Goal: Task Accomplishment & Management: Manage account settings

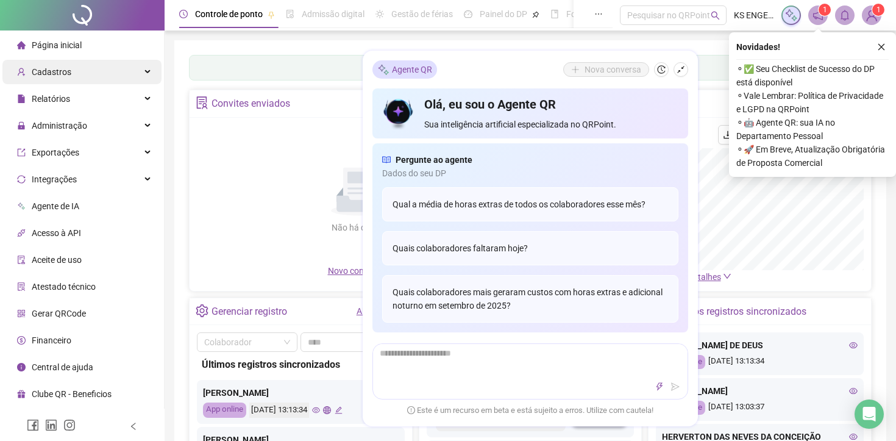
click at [123, 74] on div "Cadastros" at bounding box center [81, 72] width 159 height 24
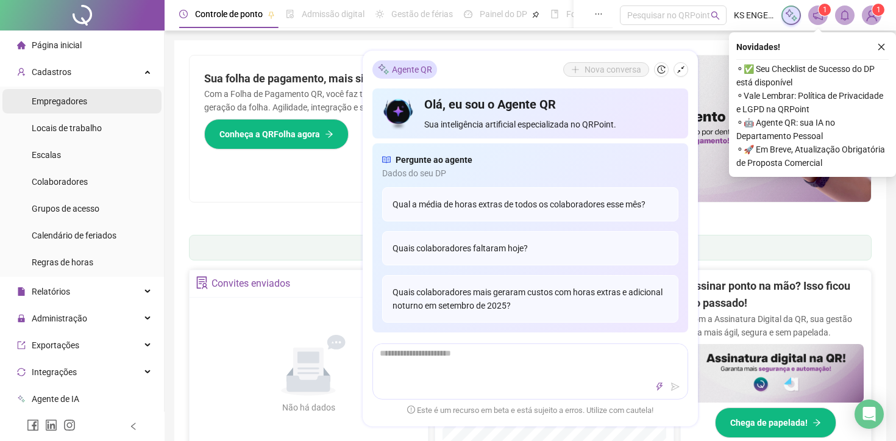
click at [102, 102] on li "Empregadores" at bounding box center [81, 101] width 159 height 24
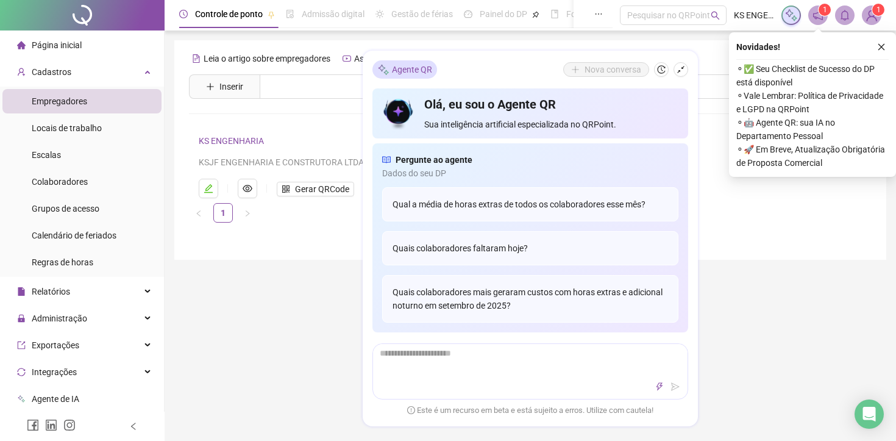
click at [328, 303] on div "Controle de ponto Admissão digital Gestão de férias Painel do DP Folha de pagam…" at bounding box center [530, 343] width 731 height 687
click at [750, 352] on div "Controle de ponto Admissão digital Gestão de férias Painel do DP Folha de pagam…" at bounding box center [530, 343] width 731 height 687
click at [293, 266] on div "Controle de ponto Admissão digital Gestão de férias Painel do DP Folha de pagam…" at bounding box center [530, 343] width 731 height 687
click at [682, 70] on icon "shrink" at bounding box center [680, 69] width 9 height 9
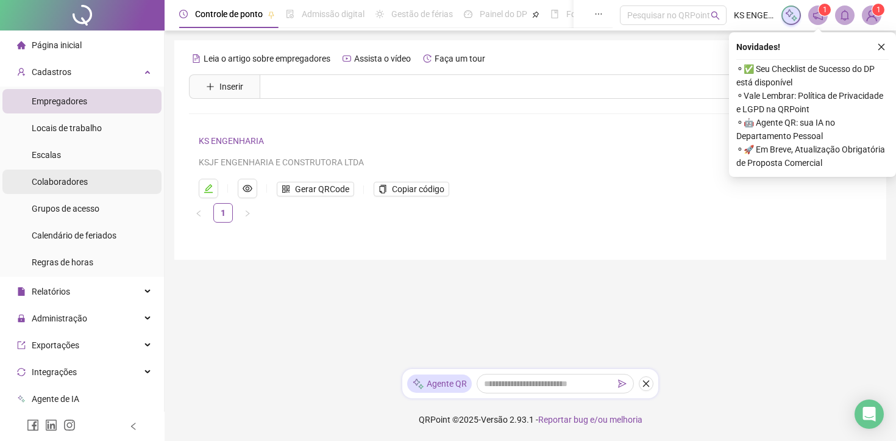
click at [94, 182] on li "Colaboradores" at bounding box center [81, 181] width 159 height 24
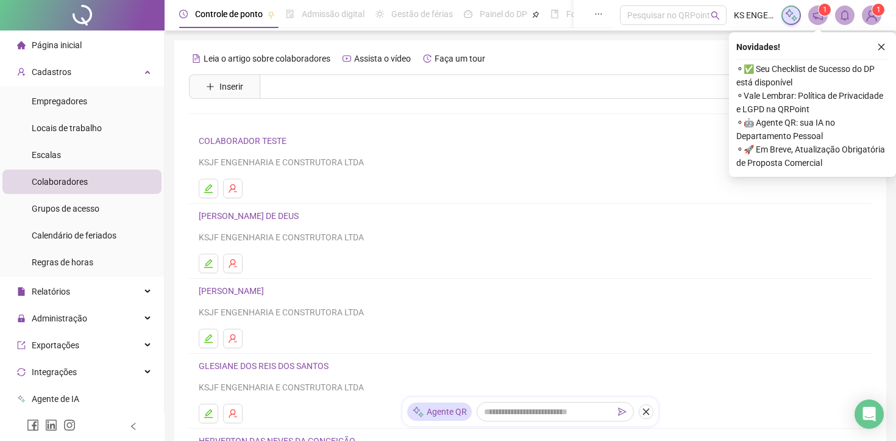
click at [245, 211] on link "[PERSON_NAME] DE DEUS" at bounding box center [251, 216] width 104 height 10
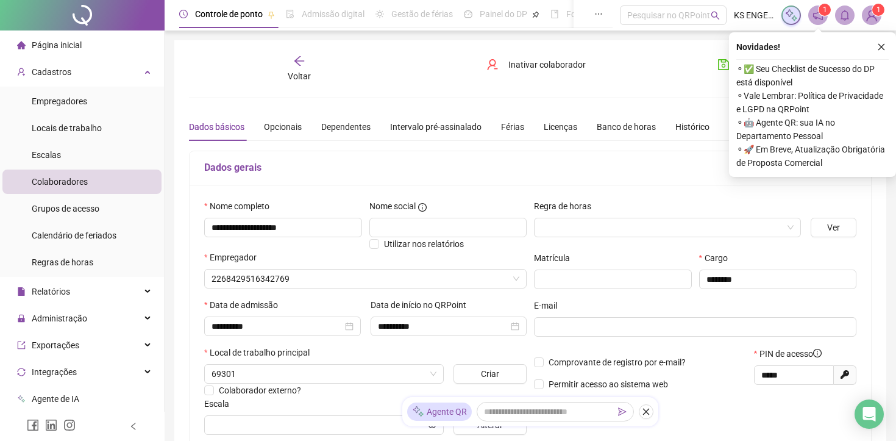
type input "**********"
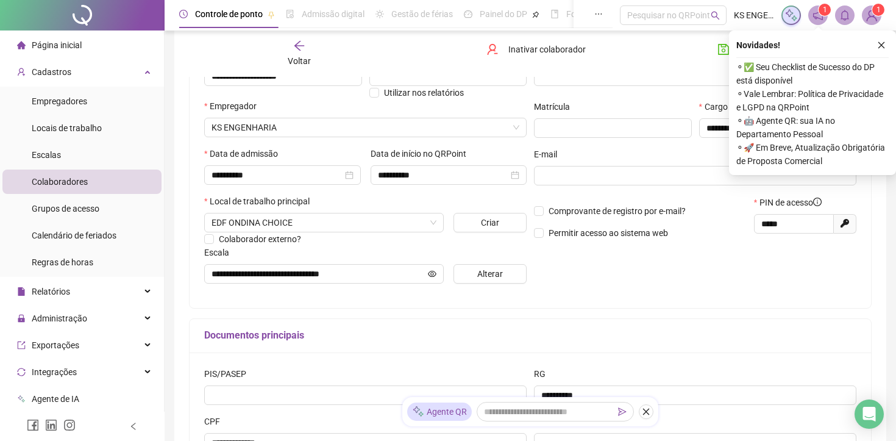
scroll to position [154, 0]
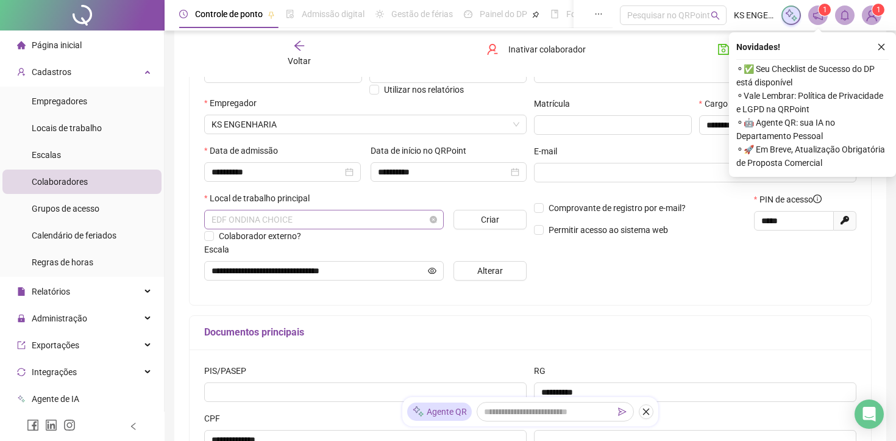
click at [422, 224] on span "EDF ONDINA CHOICE" at bounding box center [323, 219] width 225 height 18
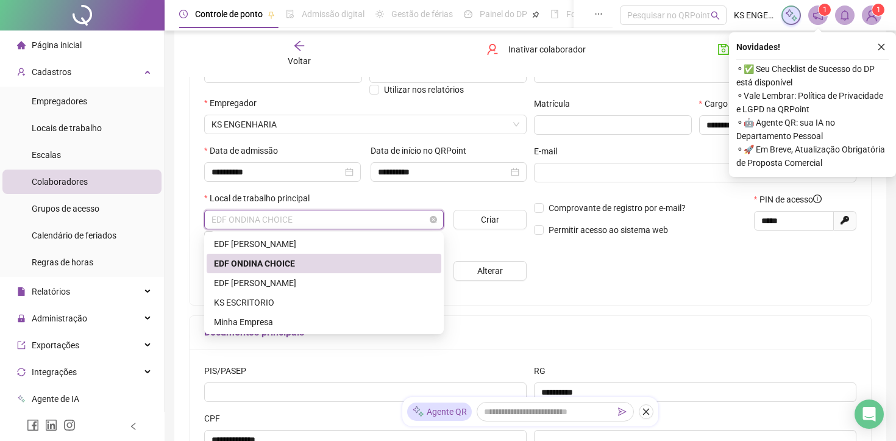
click at [422, 224] on span "EDF ONDINA CHOICE" at bounding box center [323, 219] width 225 height 18
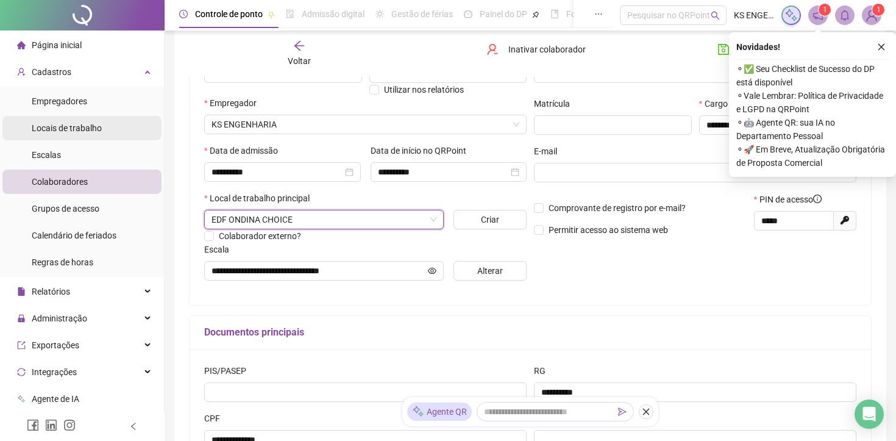
click at [87, 129] on span "Locais de trabalho" at bounding box center [67, 128] width 70 height 10
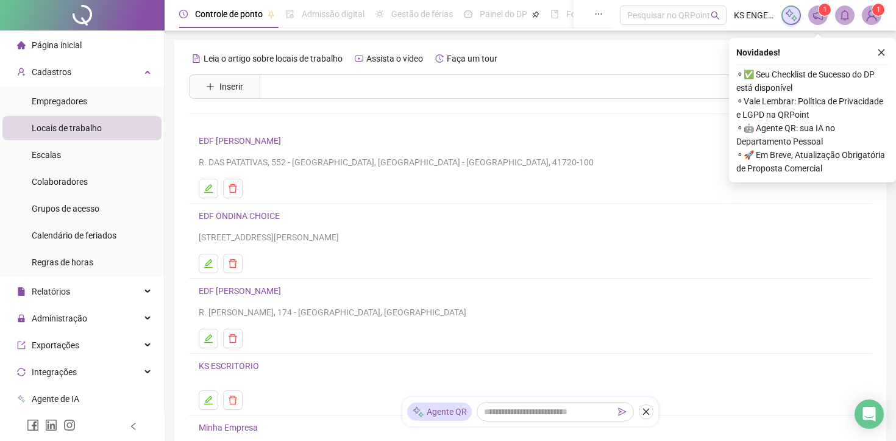
scroll to position [9, 0]
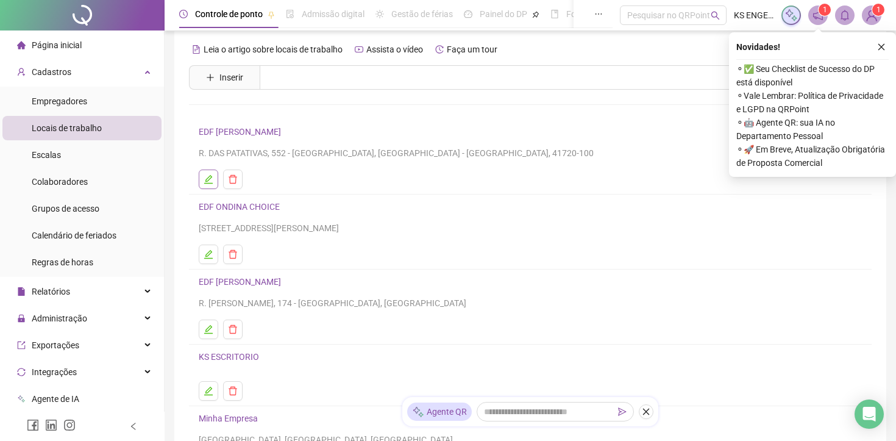
click at [207, 179] on icon "edit" at bounding box center [209, 179] width 10 height 10
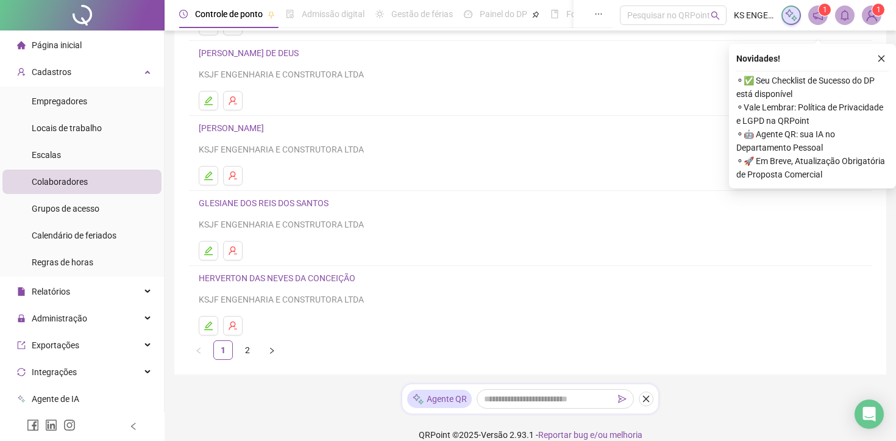
scroll to position [160, 0]
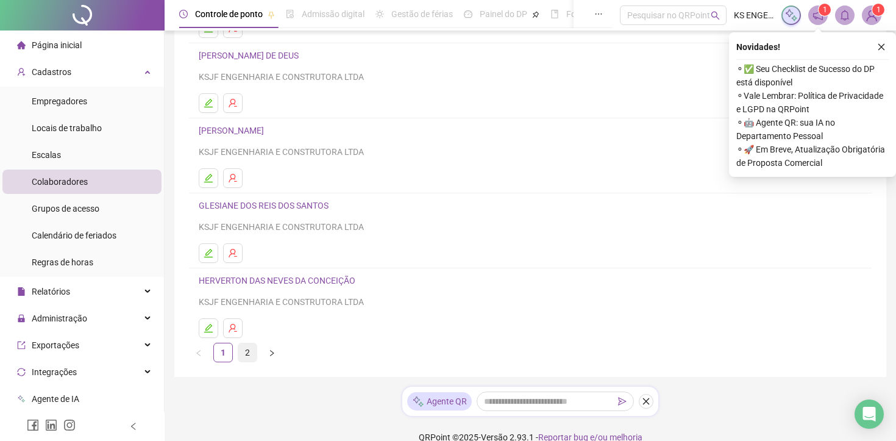
click at [246, 352] on link "2" at bounding box center [247, 352] width 18 height 18
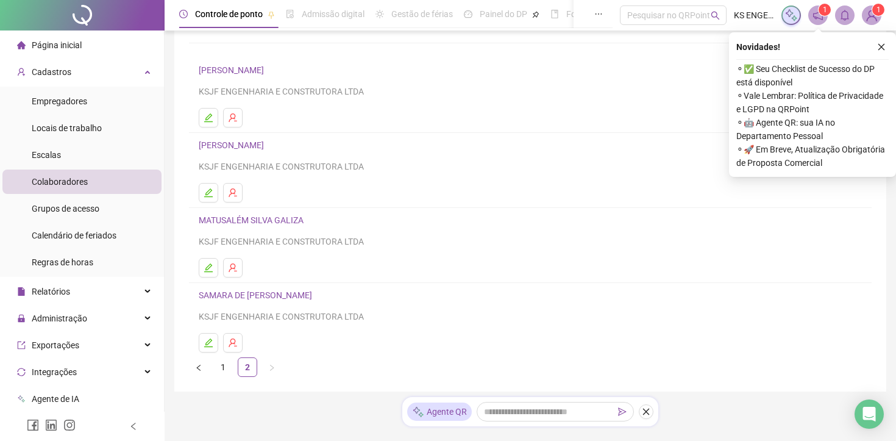
scroll to position [62, 0]
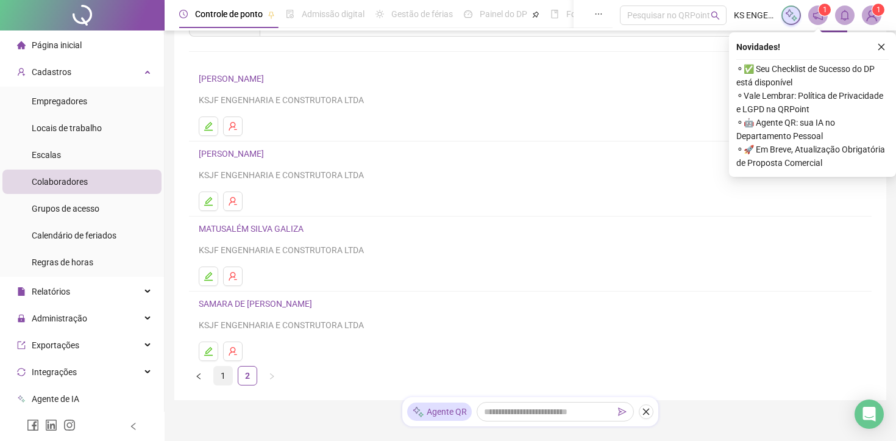
click at [225, 380] on link "1" at bounding box center [223, 375] width 18 height 18
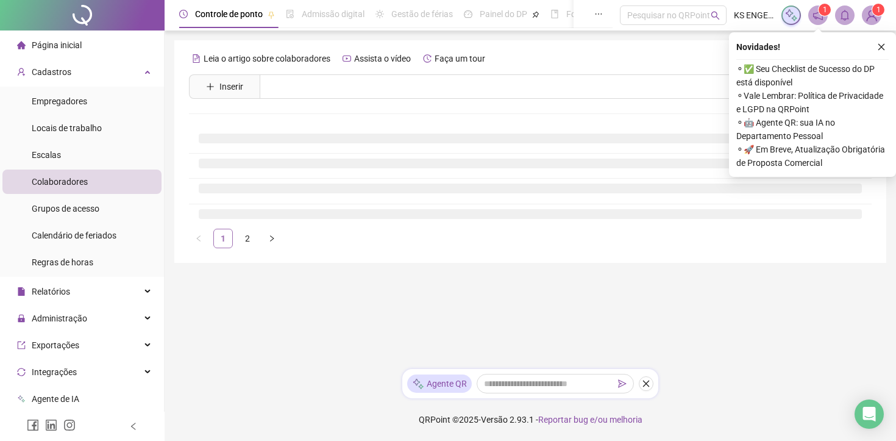
scroll to position [0, 0]
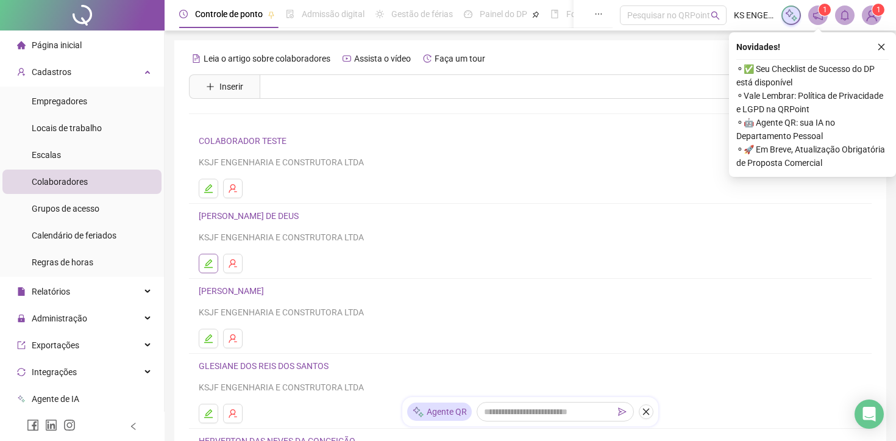
click at [208, 263] on icon "edit" at bounding box center [209, 263] width 10 height 10
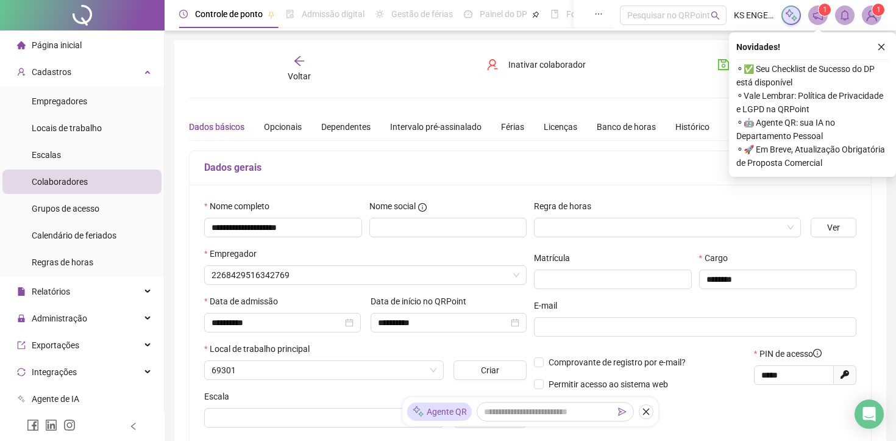
type input "**********"
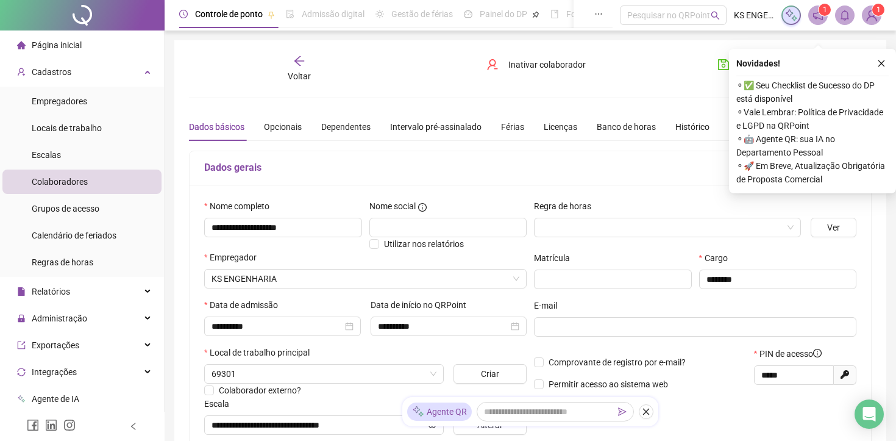
scroll to position [21, 0]
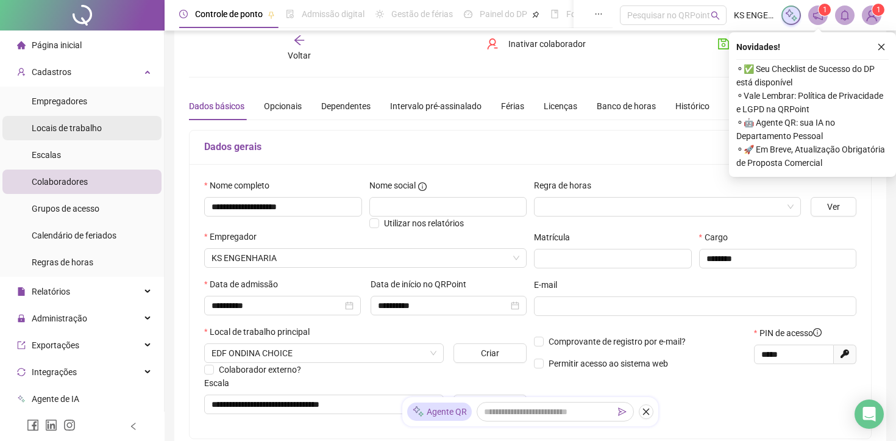
click at [80, 124] on span "Locais de trabalho" at bounding box center [67, 128] width 70 height 10
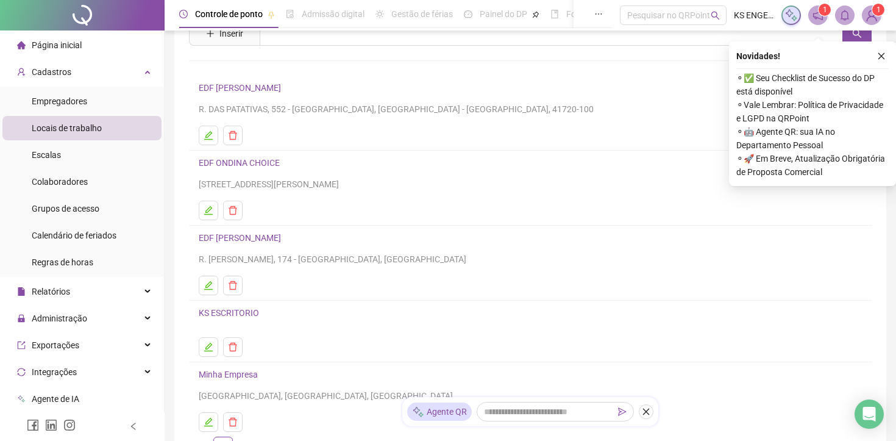
scroll to position [46, 0]
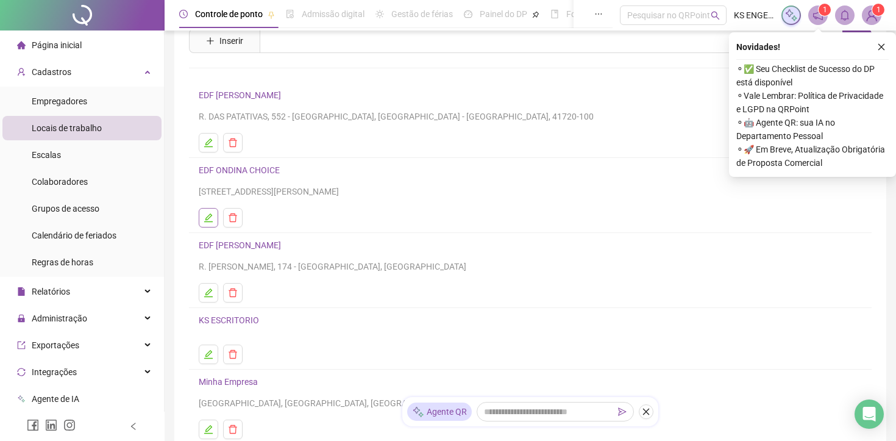
click at [201, 215] on button "button" at bounding box center [208, 217] width 19 height 19
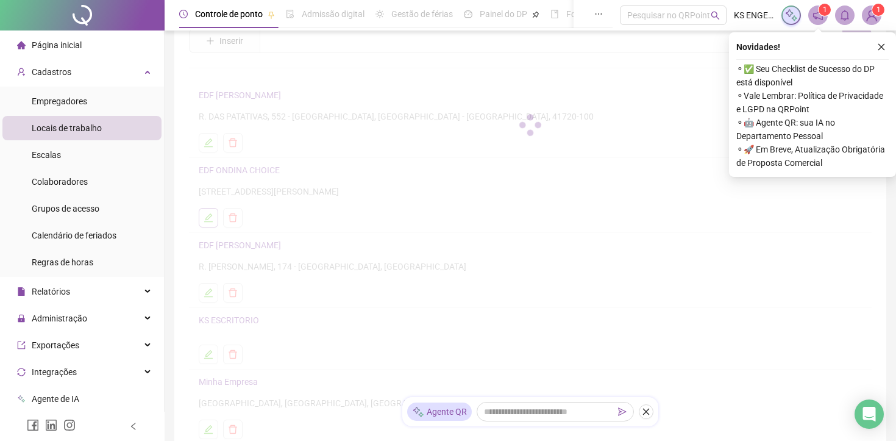
scroll to position [49, 0]
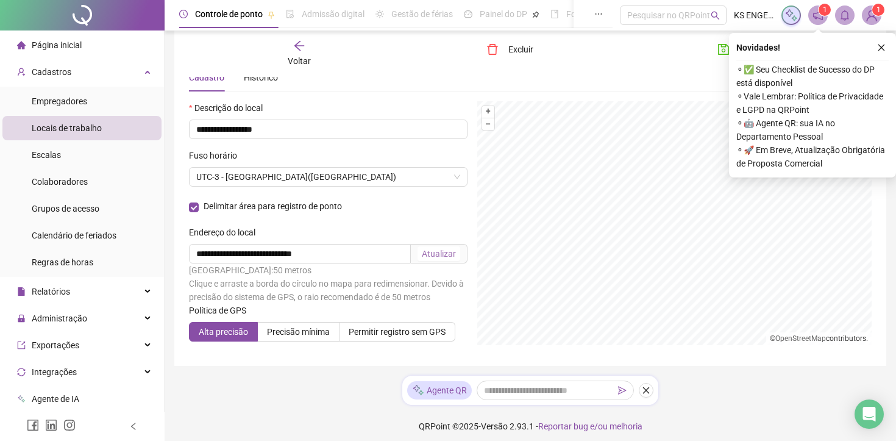
click at [443, 252] on div "Atualizar" at bounding box center [439, 253] width 34 height 13
click at [881, 50] on icon "close" at bounding box center [881, 47] width 9 height 9
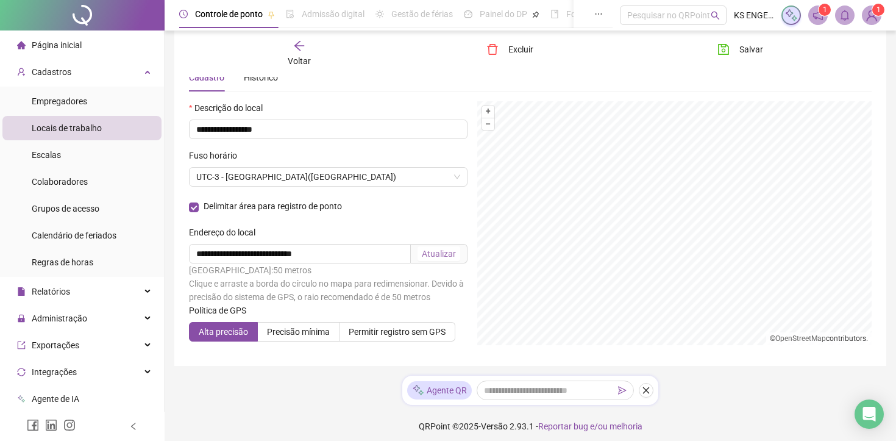
click at [442, 253] on div "Atualizar" at bounding box center [439, 253] width 34 height 13
click at [369, 252] on input "**********" at bounding box center [300, 253] width 222 height 19
drag, startPoint x: 382, startPoint y: 252, endPoint x: 94, endPoint y: 236, distance: 288.1
click at [94, 236] on div "**********" at bounding box center [448, 199] width 896 height 497
click at [311, 253] on input "text" at bounding box center [300, 253] width 222 height 19
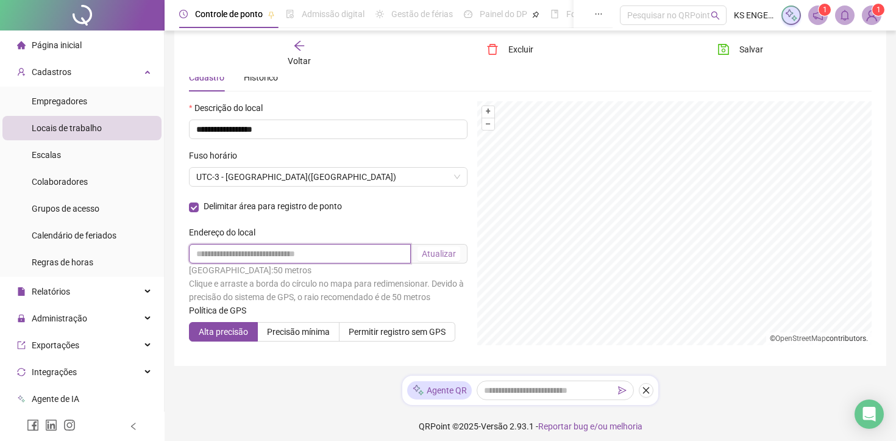
paste input "text"
click at [279, 249] on input "text" at bounding box center [300, 253] width 222 height 19
paste input "**********"
type input "**********"
click at [452, 250] on div "Atualizar" at bounding box center [439, 253] width 34 height 13
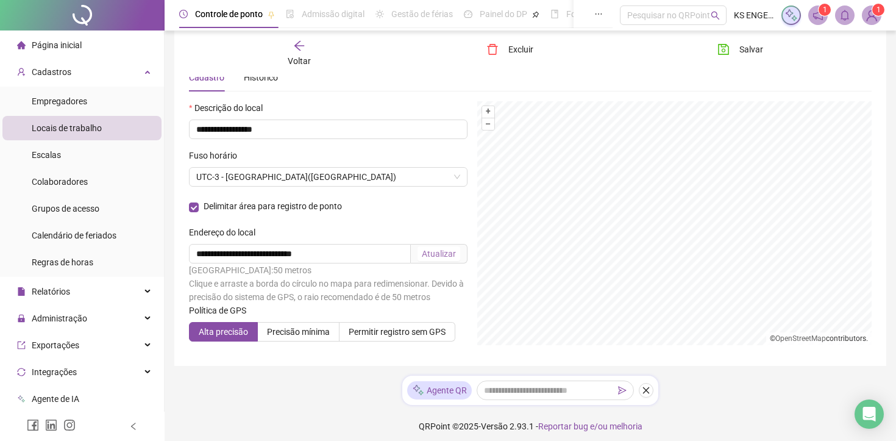
click at [442, 253] on div "Atualizar" at bounding box center [439, 253] width 34 height 13
click at [328, 336] on span "Precisão mínima" at bounding box center [298, 332] width 63 height 10
click at [235, 336] on span "Alta precisão" at bounding box center [223, 332] width 49 height 10
click at [395, 244] on input "**********" at bounding box center [300, 253] width 222 height 19
click at [388, 252] on input "**********" at bounding box center [300, 253] width 222 height 19
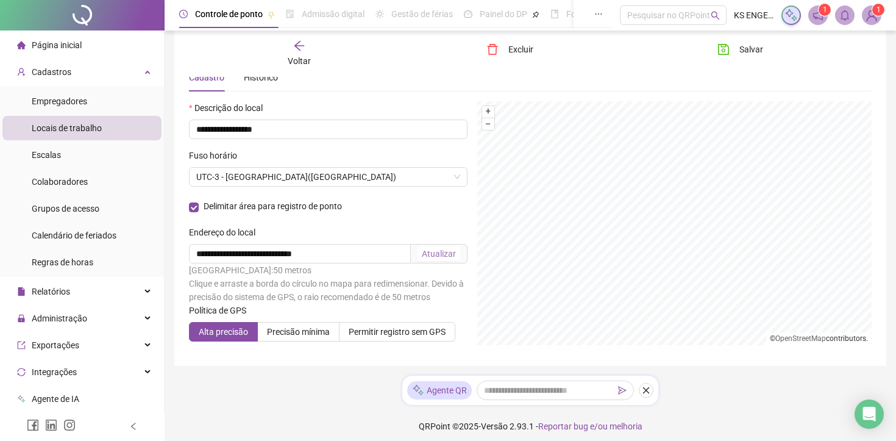
click at [429, 249] on div "Atualizar" at bounding box center [439, 253] width 34 height 13
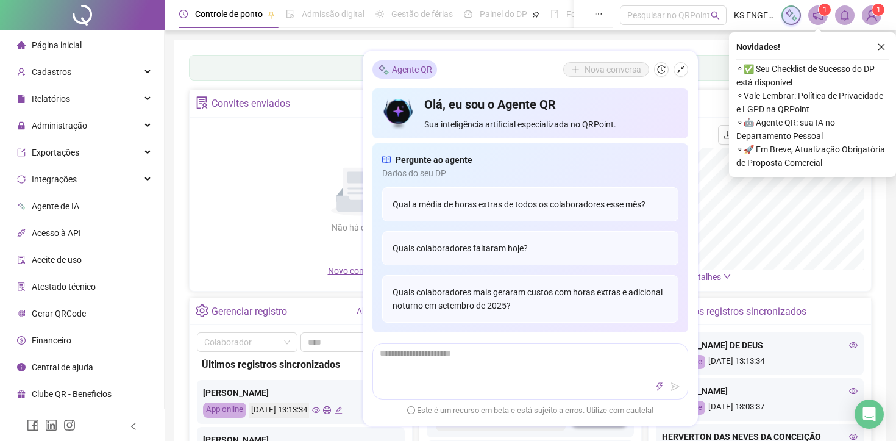
click at [259, 44] on div "Painel de controle Contabilidade Convites enviados Não há dados Não há dados No…" at bounding box center [530, 287] width 712 height 495
click at [681, 73] on icon "shrink" at bounding box center [680, 69] width 9 height 9
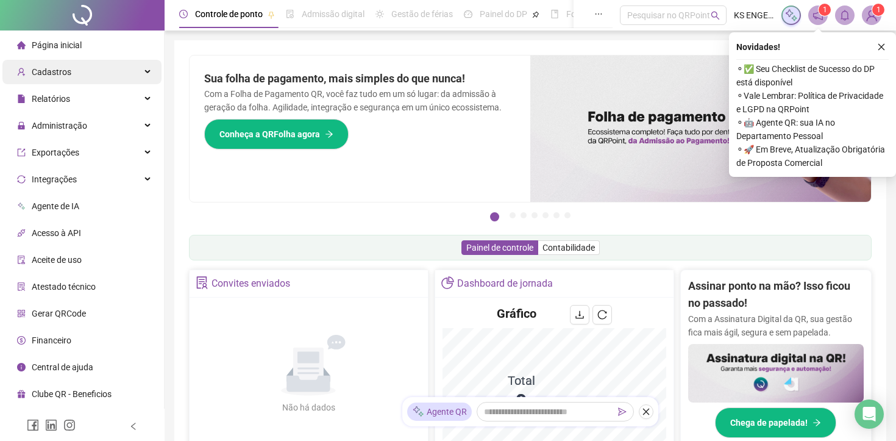
click at [99, 71] on div "Cadastros" at bounding box center [81, 72] width 159 height 24
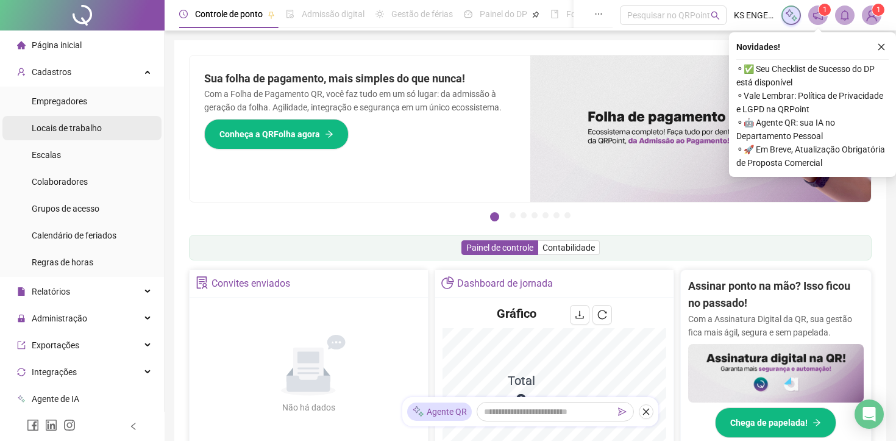
click at [86, 119] on div "Locais de trabalho" at bounding box center [67, 128] width 70 height 24
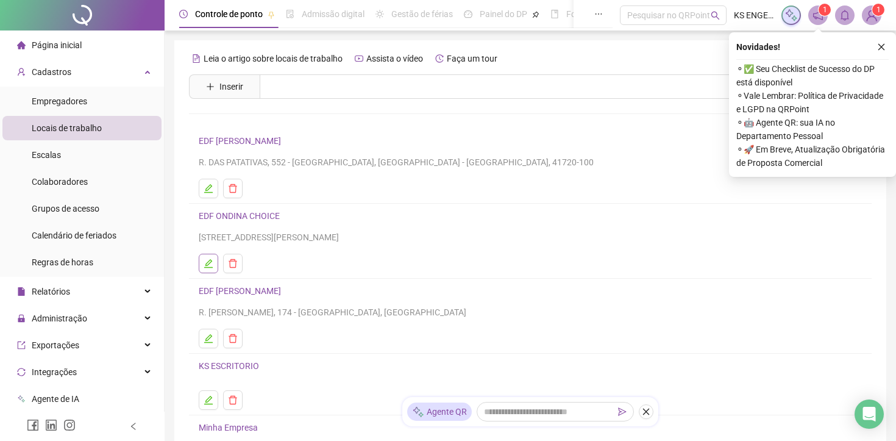
click at [210, 258] on icon "edit" at bounding box center [209, 263] width 10 height 10
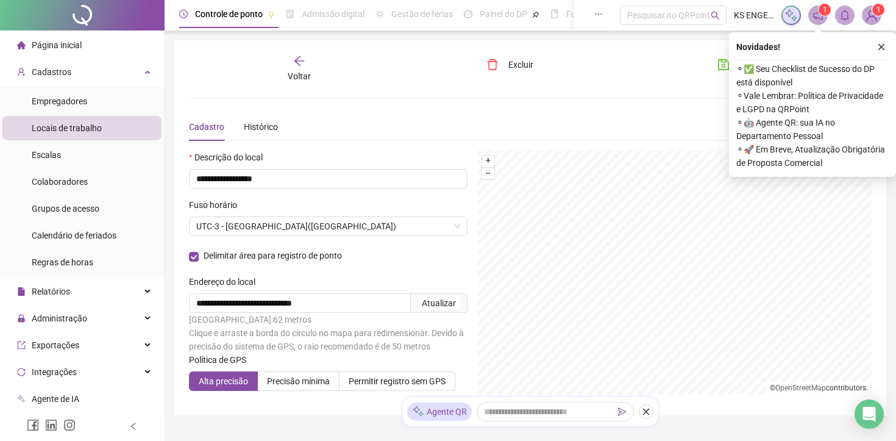
click at [453, 261] on div "Delimitar área para registro de ponto" at bounding box center [328, 255] width 278 height 13
click at [881, 47] on icon "close" at bounding box center [881, 47] width 7 height 7
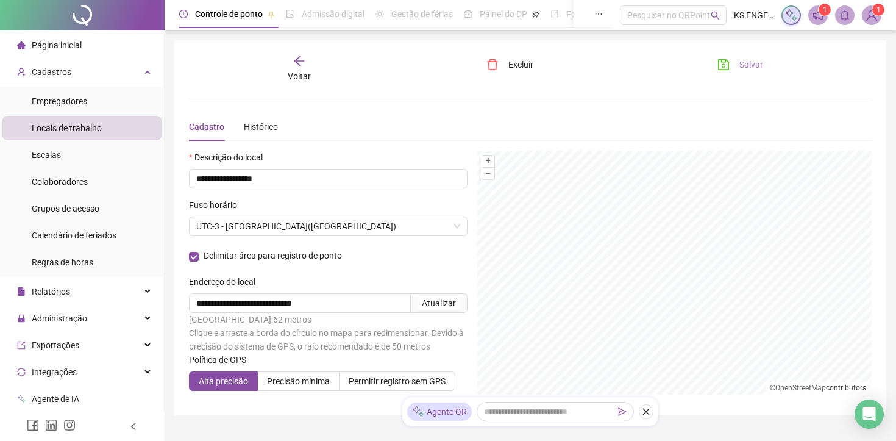
click at [729, 56] on button "Salvar" at bounding box center [740, 64] width 64 height 19
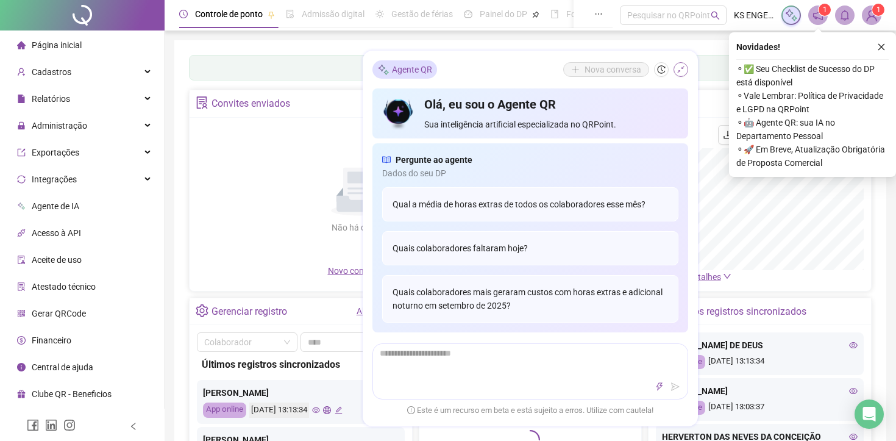
click at [679, 65] on icon "shrink" at bounding box center [680, 69] width 9 height 9
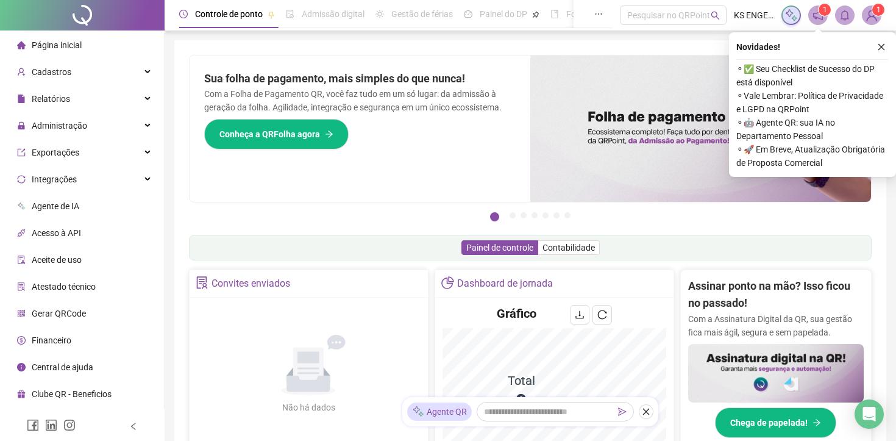
click at [90, 314] on li "Gerar QRCode" at bounding box center [81, 313] width 159 height 24
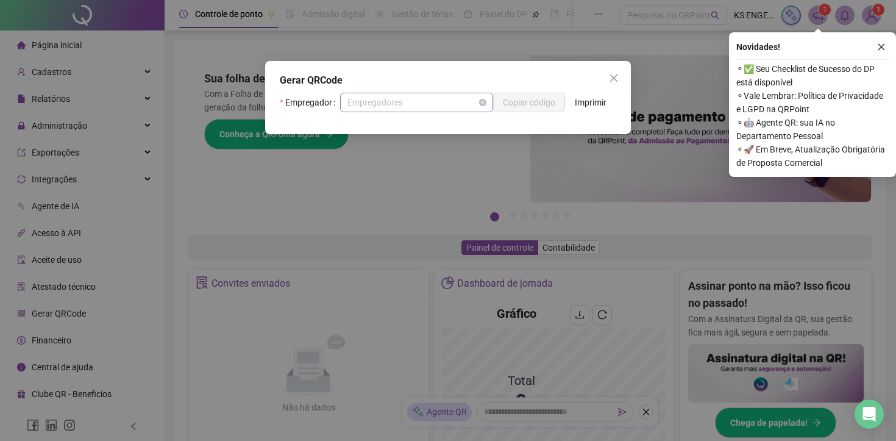
click at [461, 105] on span "Empregadores" at bounding box center [416, 102] width 138 height 18
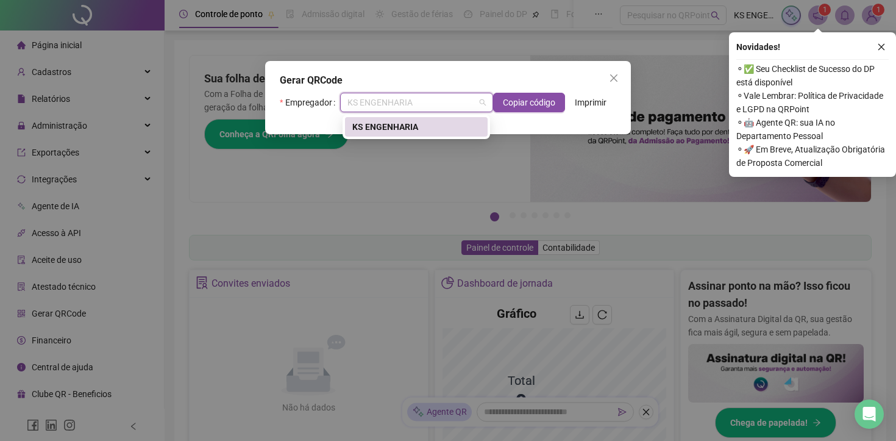
click at [455, 138] on div "2268429516342769 KS ENGENHARIA" at bounding box center [415, 127] width 147 height 24
click at [457, 128] on div "KS ENGENHARIA" at bounding box center [416, 126] width 128 height 13
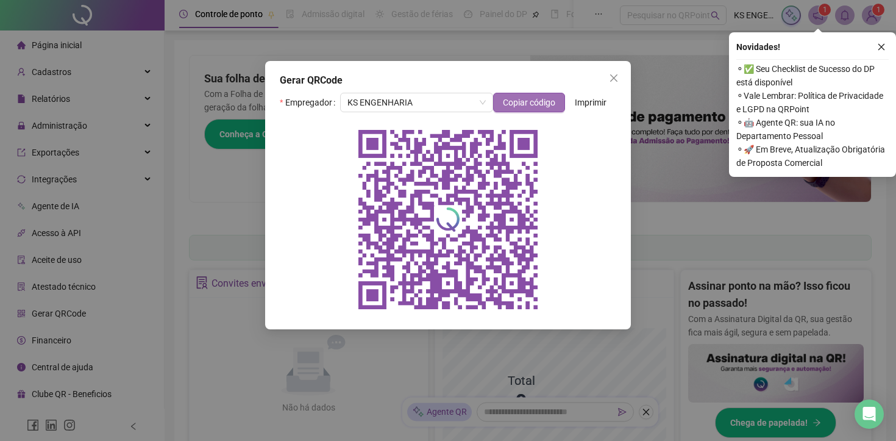
click at [536, 96] on span "Copiar código" at bounding box center [529, 102] width 52 height 13
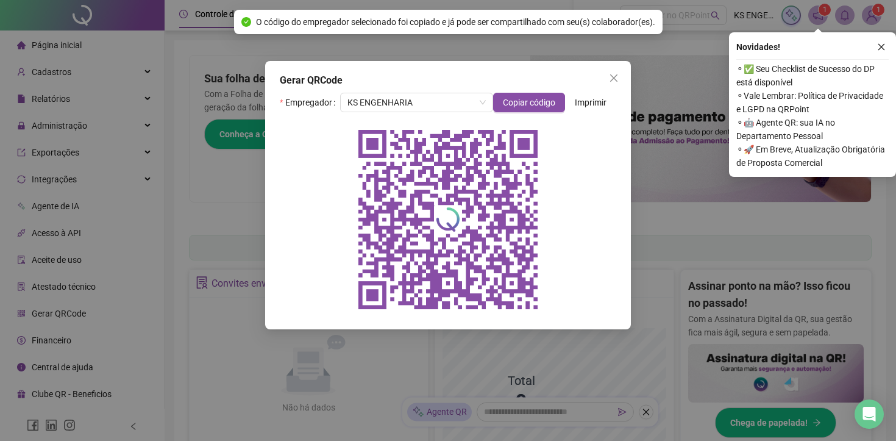
click at [582, 124] on div at bounding box center [448, 219] width 336 height 195
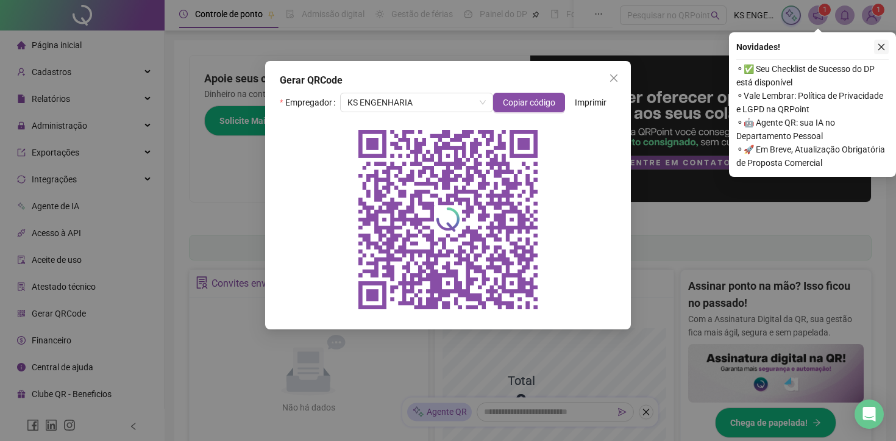
click at [881, 51] on button "button" at bounding box center [881, 47] width 15 height 15
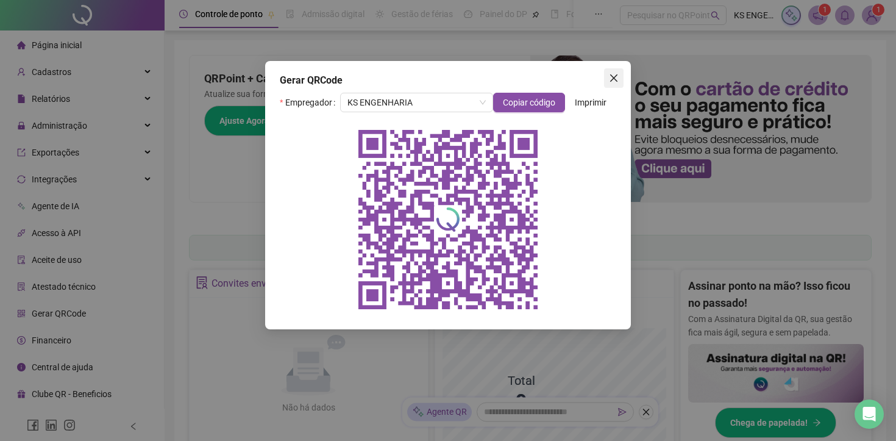
click at [611, 76] on icon "close" at bounding box center [614, 78] width 10 height 10
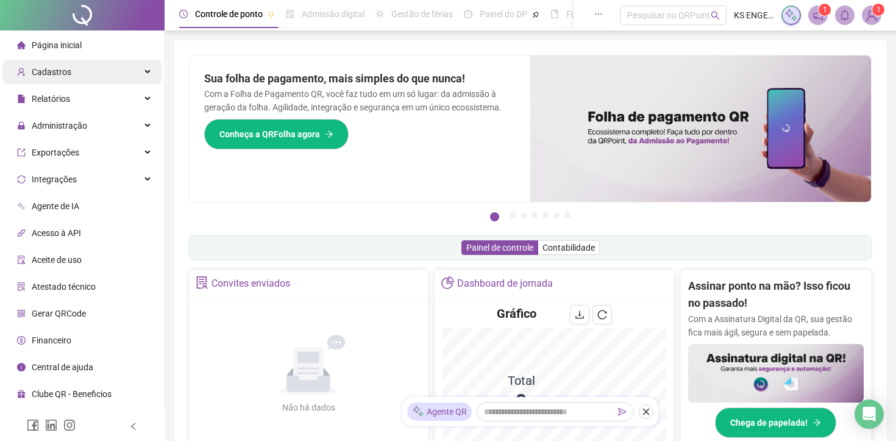
click at [111, 73] on div "Cadastros" at bounding box center [81, 72] width 159 height 24
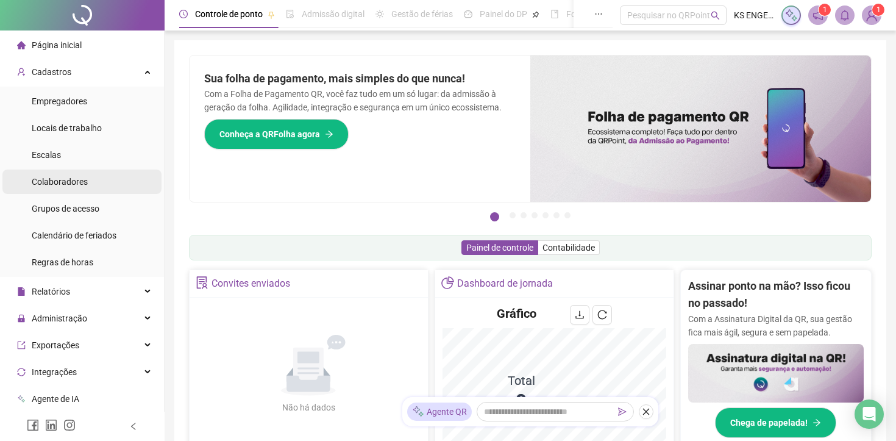
click at [88, 180] on span "Colaboradores" at bounding box center [60, 182] width 56 height 10
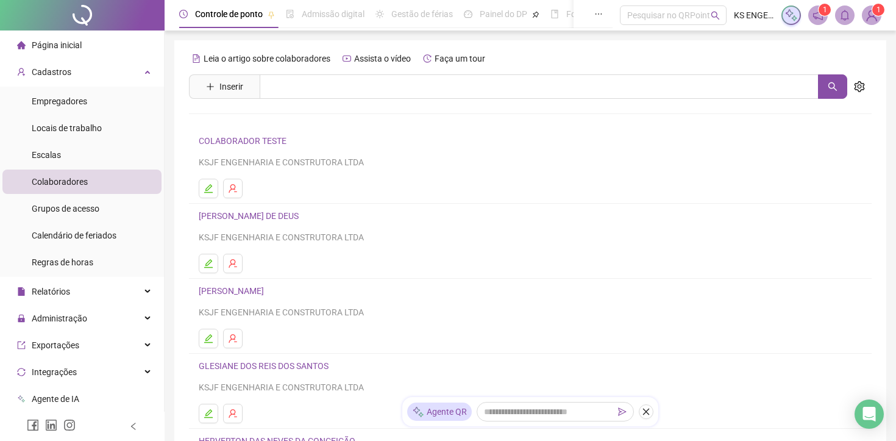
click at [271, 213] on link "[PERSON_NAME] DE DEUS" at bounding box center [251, 216] width 104 height 10
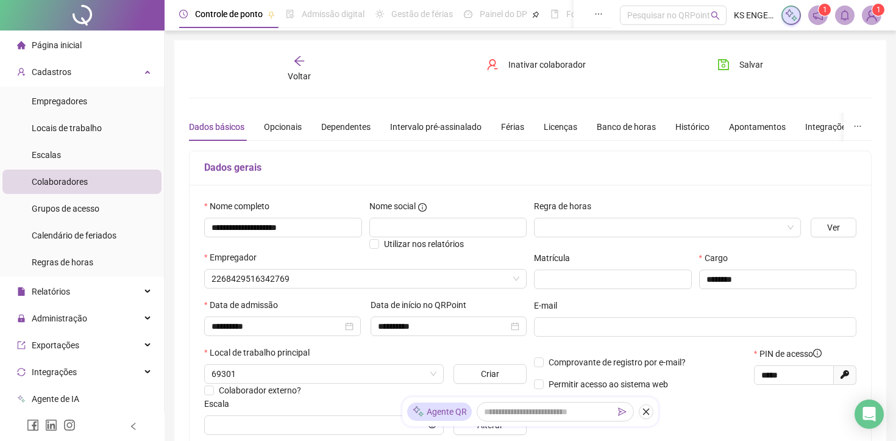
type input "**********"
click at [88, 188] on div "Colaboradores" at bounding box center [60, 181] width 56 height 24
click at [437, 374] on div "EDF ONDINA CHOICE" at bounding box center [323, 373] width 239 height 19
click at [318, 374] on span "EDF ONDINA CHOICE" at bounding box center [323, 373] width 225 height 18
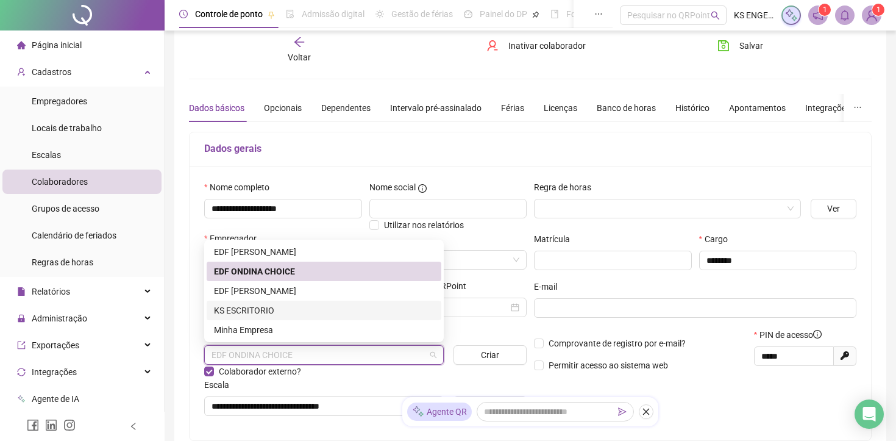
scroll to position [14, 0]
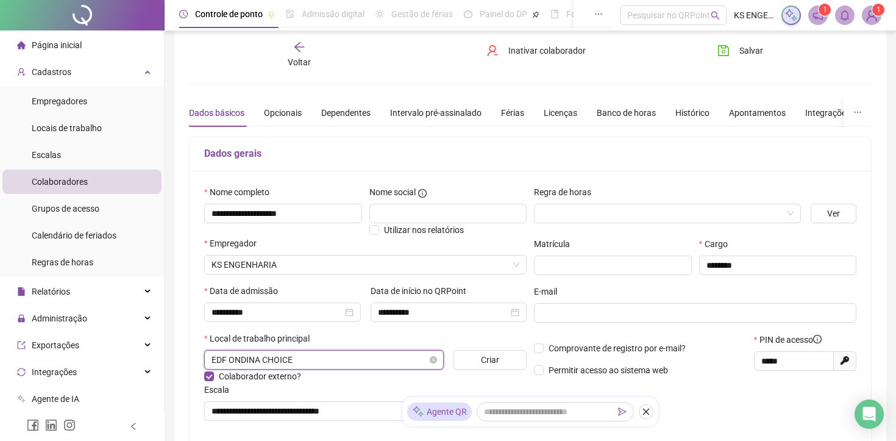
click at [370, 358] on span "EDF ONDINA CHOICE" at bounding box center [323, 359] width 225 height 18
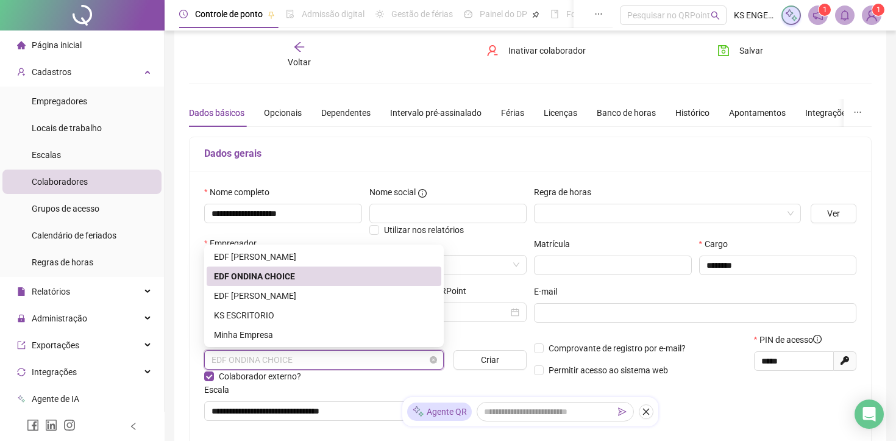
drag, startPoint x: 328, startPoint y: 367, endPoint x: 219, endPoint y: 361, distance: 109.9
click at [218, 361] on span "EDF ONDINA CHOICE" at bounding box center [323, 359] width 225 height 18
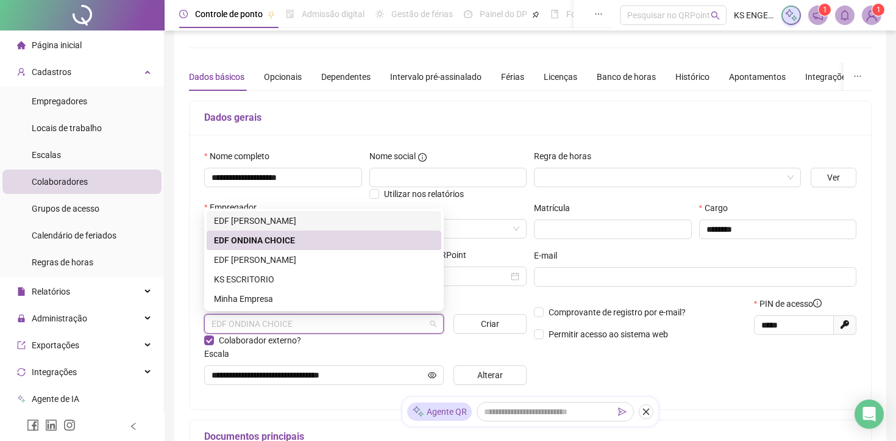
scroll to position [56, 0]
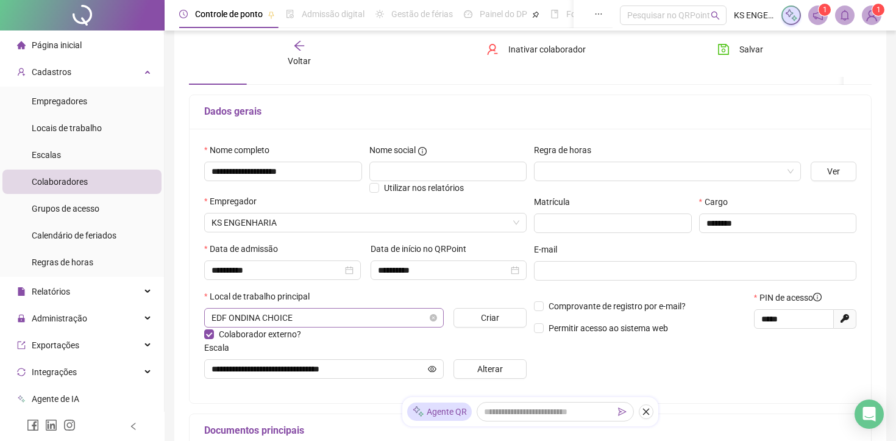
click at [388, 316] on span "EDF ONDINA CHOICE" at bounding box center [323, 317] width 225 height 18
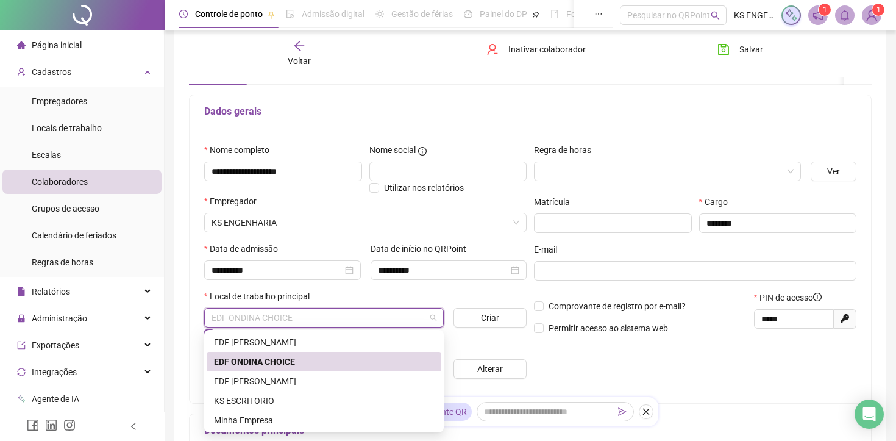
click at [331, 362] on div "EDF ONDINA CHOICE" at bounding box center [324, 361] width 220 height 13
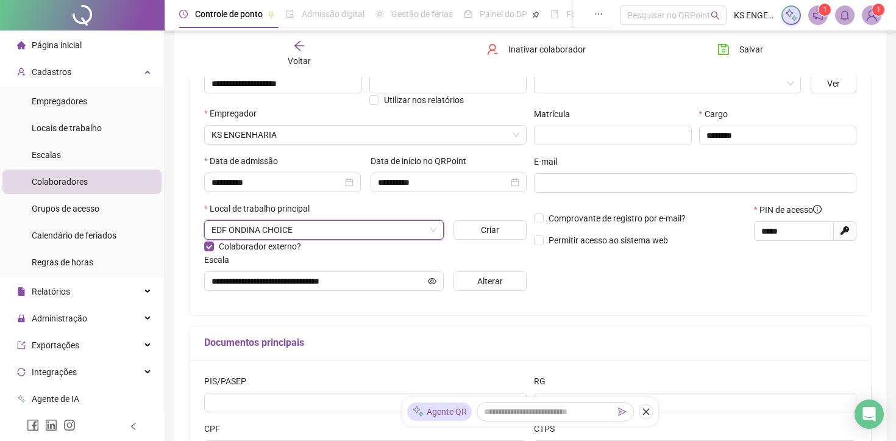
scroll to position [165, 0]
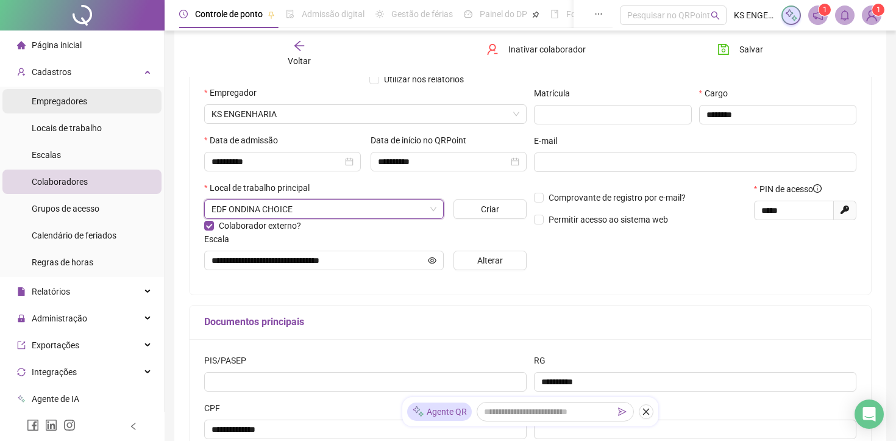
click at [73, 104] on span "Empregadores" at bounding box center [59, 101] width 55 height 10
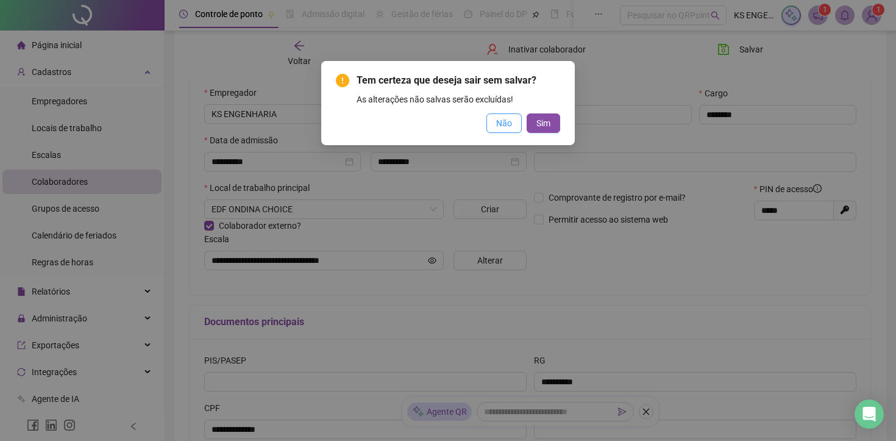
click at [497, 127] on span "Não" at bounding box center [504, 122] width 16 height 13
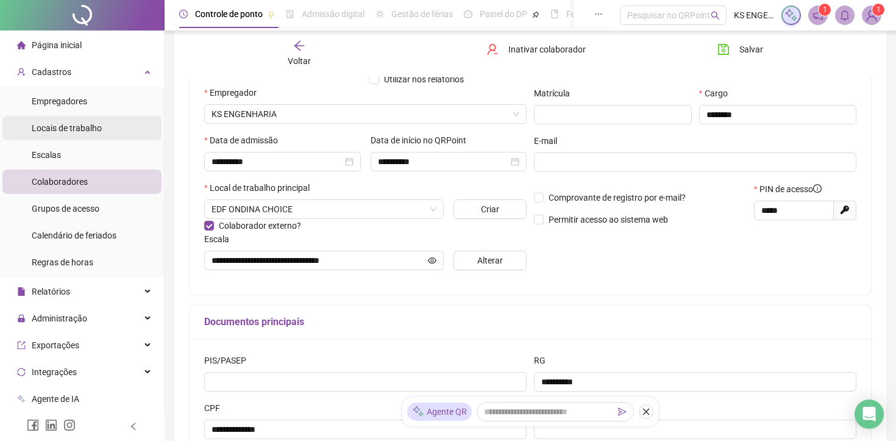
click at [99, 129] on span "Locais de trabalho" at bounding box center [67, 128] width 70 height 10
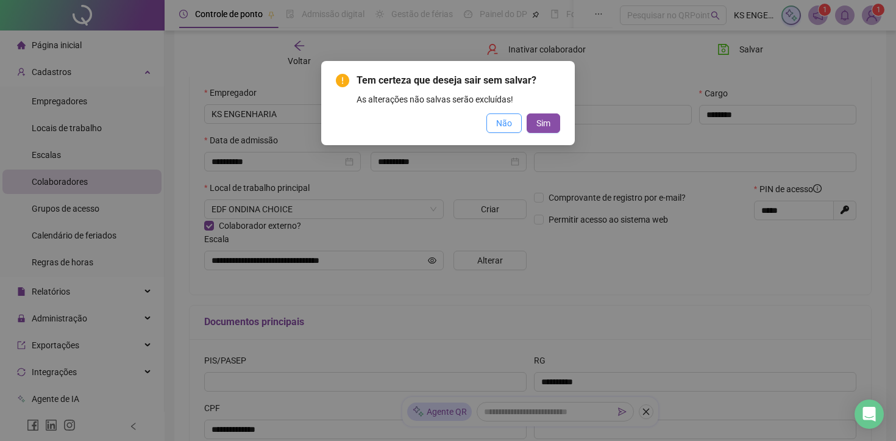
click at [508, 126] on span "Não" at bounding box center [504, 122] width 16 height 13
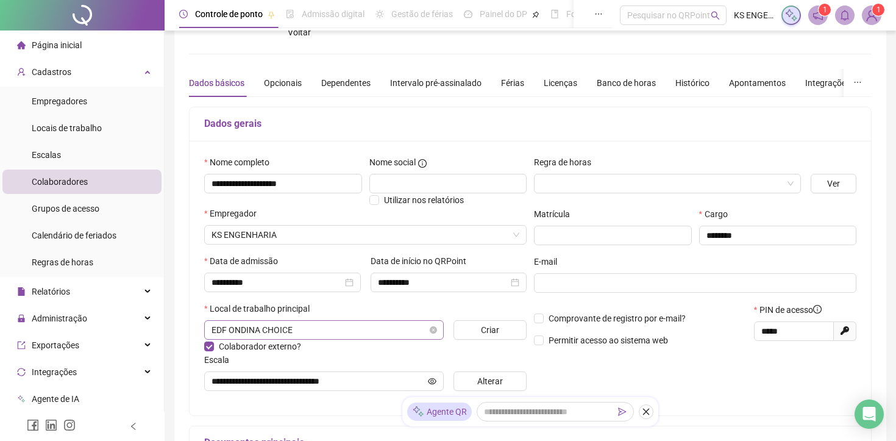
scroll to position [108, 0]
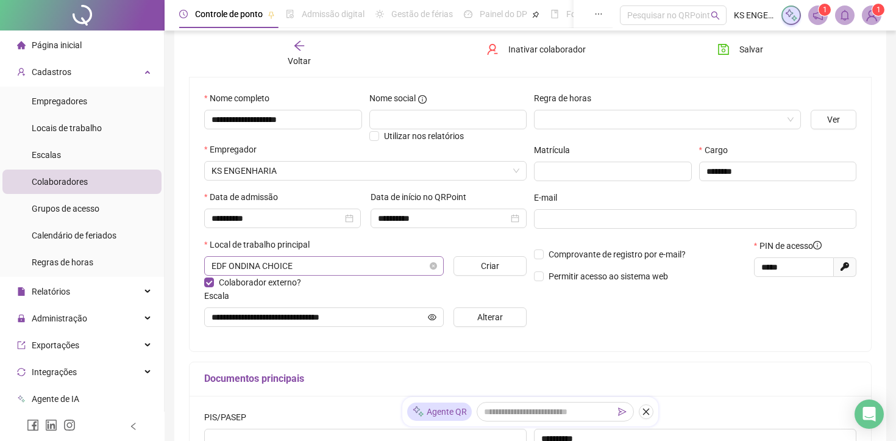
click at [296, 269] on span "EDF ONDINA CHOICE" at bounding box center [323, 266] width 225 height 18
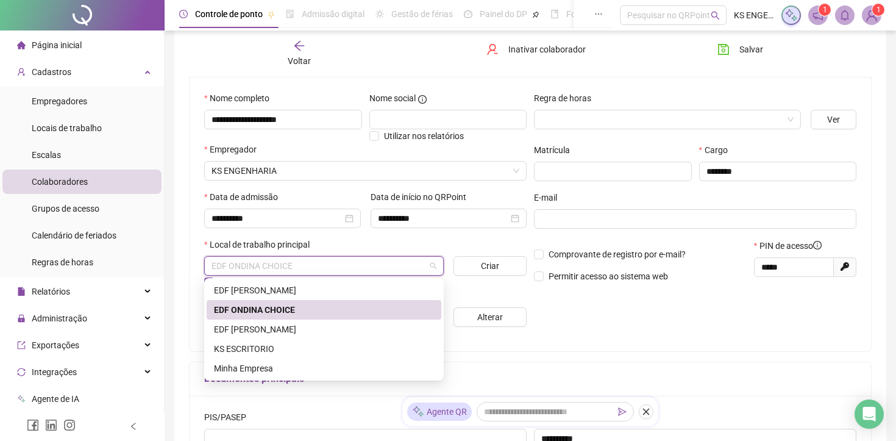
click at [275, 312] on div "EDF ONDINA CHOICE" at bounding box center [324, 309] width 220 height 13
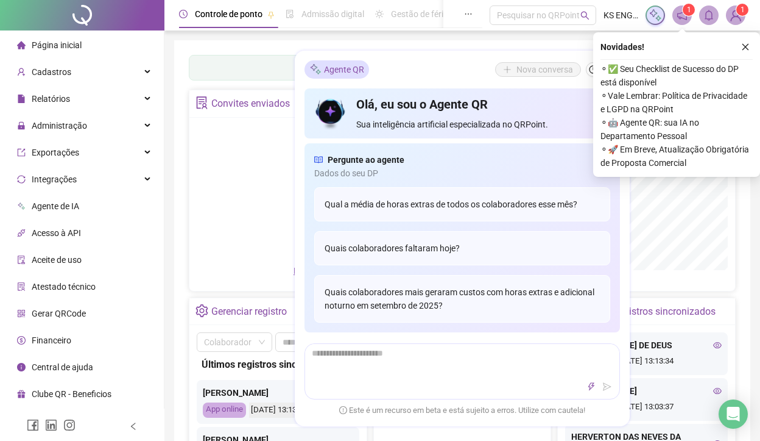
click at [213, 185] on div "Não há dados Não há dados" at bounding box center [324, 194] width 255 height 139
click at [744, 48] on icon "close" at bounding box center [746, 47] width 9 height 9
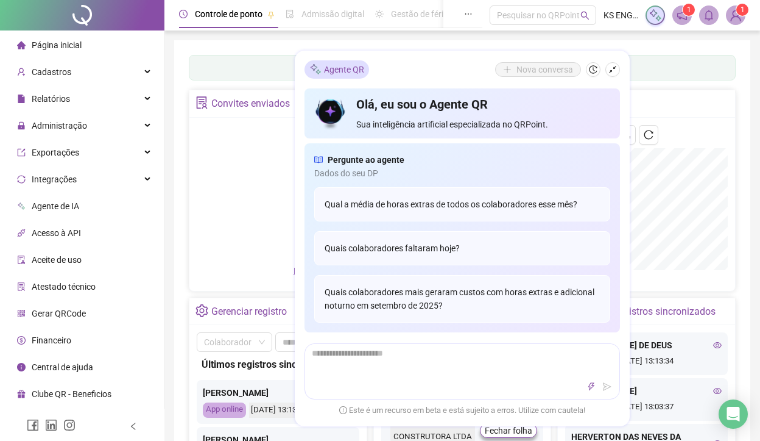
click at [651, 45] on div "Painel de controle Contabilidade Convites enviados Não há dados Não há dados No…" at bounding box center [462, 294] width 576 height 508
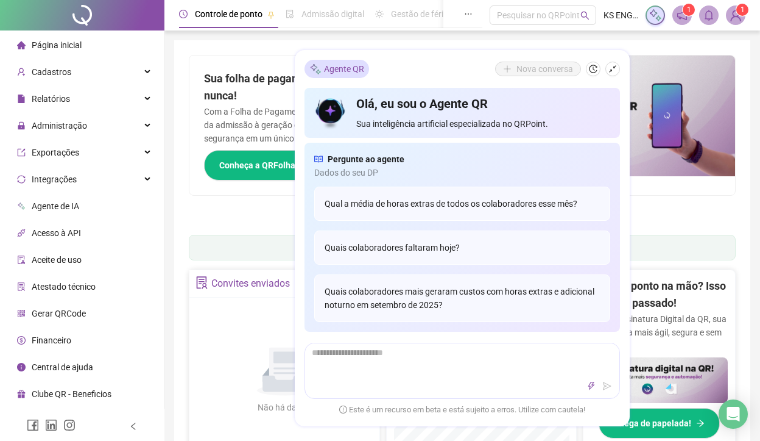
click at [609, 68] on icon "shrink" at bounding box center [613, 69] width 9 height 9
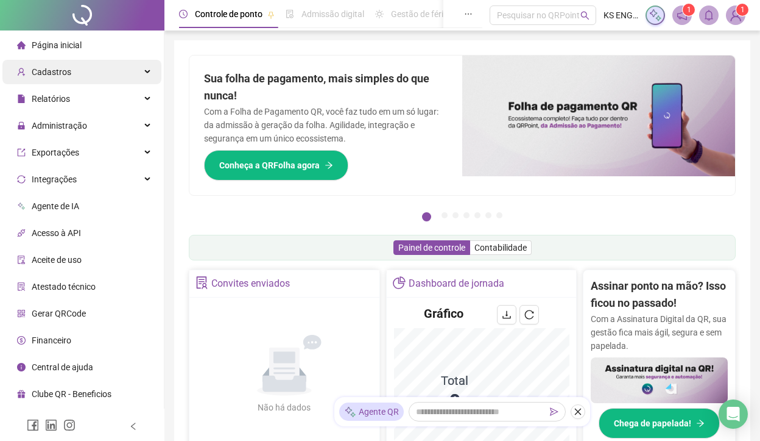
click at [129, 79] on div "Cadastros" at bounding box center [81, 72] width 159 height 24
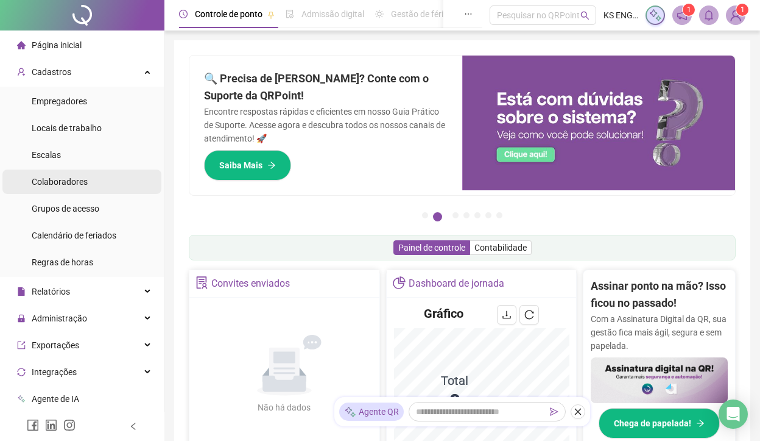
click at [126, 190] on li "Colaboradores" at bounding box center [81, 181] width 159 height 24
